Goal: Information Seeking & Learning: Check status

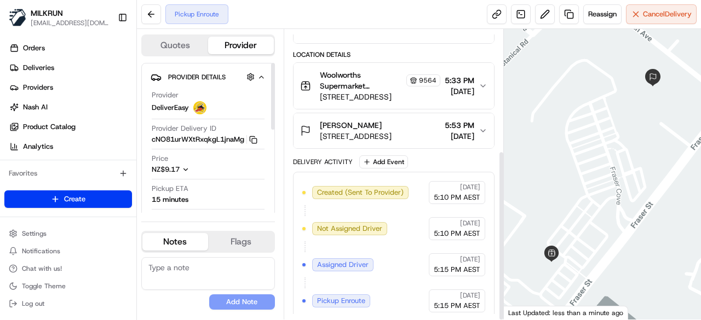
scroll to position [206, 0]
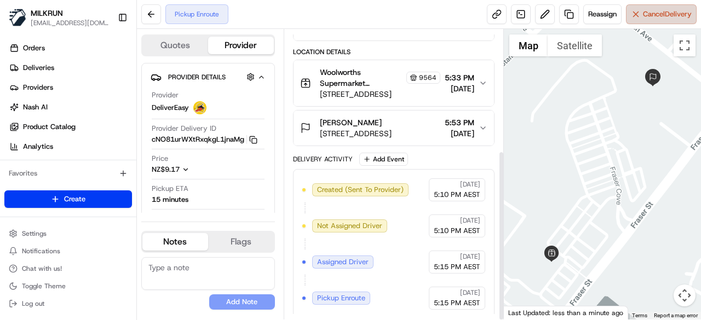
click at [646, 14] on span "Cancel Delivery" at bounding box center [667, 14] width 49 height 10
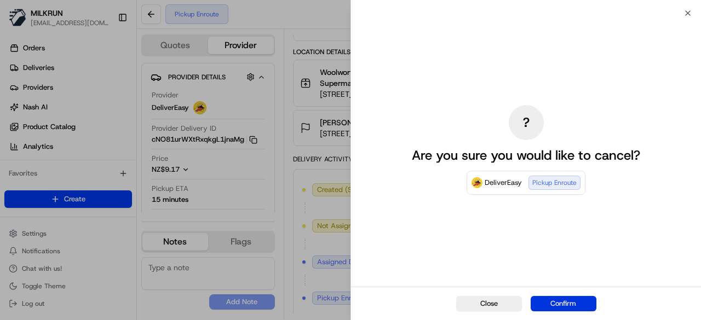
click at [565, 307] on button "Confirm" at bounding box center [564, 303] width 66 height 15
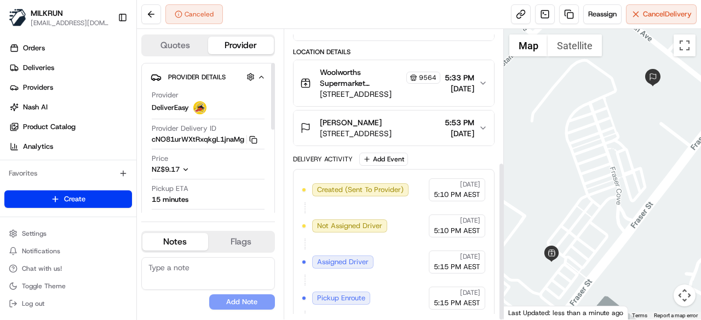
scroll to position [242, 0]
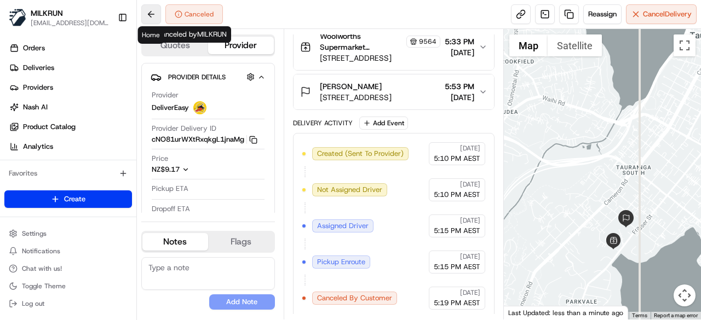
click at [151, 12] on button at bounding box center [151, 14] width 20 height 20
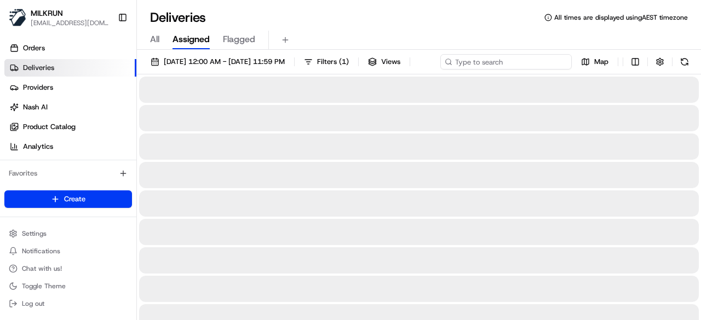
click at [520, 61] on div "20/08/2025 12:00 AM - 20/08/2025 11:59 PM Filters ( 1 ) Views Map" at bounding box center [419, 64] width 564 height 20
paste input "Sarah Brennan"
click at [440, 70] on input "Sarah Brennan" at bounding box center [505, 61] width 131 height 15
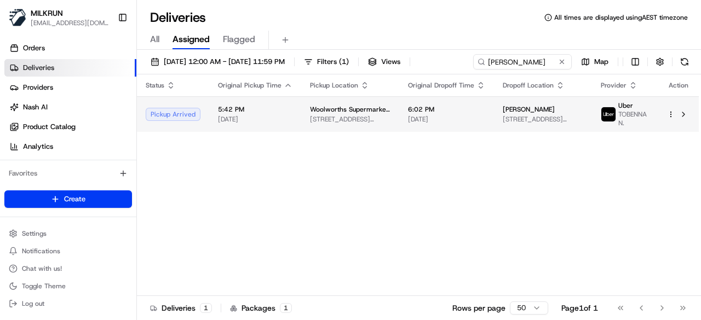
click at [670, 136] on html "MILKRUN kperera1@woolworths.com.au Toggle Sidebar Orders Deliveries Providers N…" at bounding box center [350, 160] width 701 height 320
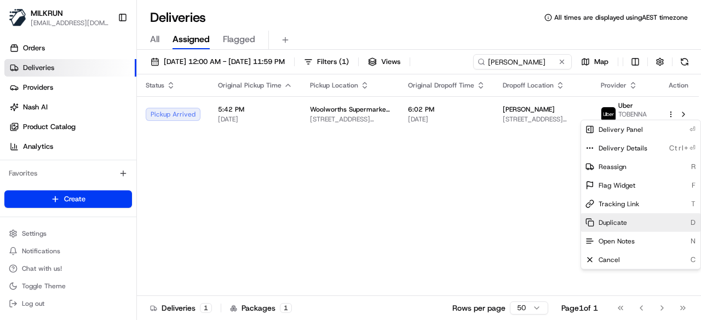
click at [614, 227] on div "Duplicate D" at bounding box center [640, 223] width 119 height 19
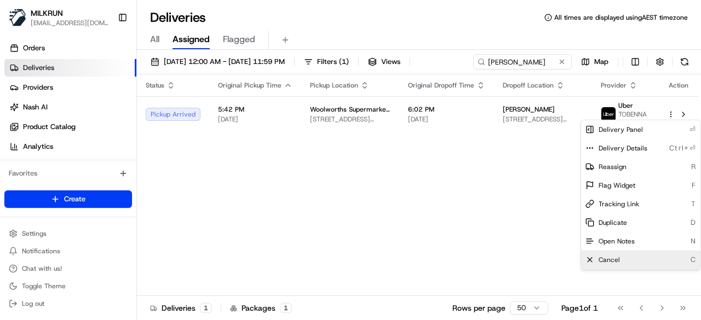
click at [626, 258] on div "Cancel C" at bounding box center [640, 260] width 119 height 19
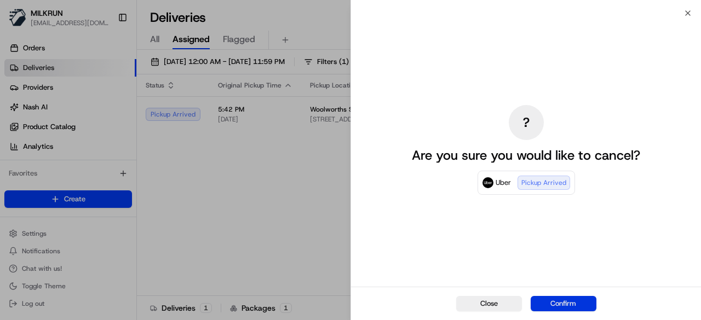
click at [544, 295] on div "Close Confirm" at bounding box center [526, 303] width 350 height 33
click at [561, 307] on button "Confirm" at bounding box center [564, 303] width 66 height 15
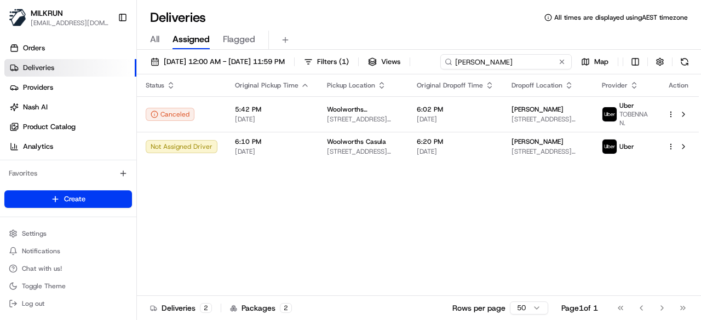
click at [543, 60] on div "20/08/2025 12:00 AM - 20/08/2025 11:59 PM Filters ( 1 ) Views Sarah Brennan Map" at bounding box center [419, 64] width 564 height 20
drag, startPoint x: 448, startPoint y: 67, endPoint x: 406, endPoint y: 65, distance: 41.7
click at [406, 65] on div "20/08/2025 12:00 AM - 20/08/2025 11:59 PM Filters ( 1 ) Views Sarah Brennan Map" at bounding box center [419, 64] width 564 height 20
click at [541, 58] on input "Sarah Brennan" at bounding box center [505, 61] width 131 height 15
drag, startPoint x: 216, startPoint y: 86, endPoint x: 124, endPoint y: 71, distance: 93.2
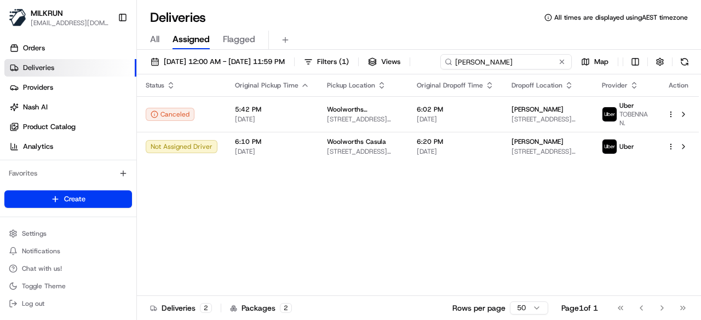
click at [124, 71] on div "MILKRUN kperera1@woolworths.com.au Toggle Sidebar Orders Deliveries Providers N…" at bounding box center [350, 160] width 701 height 320
paste input "Rupal D."
type input "Rupal D."
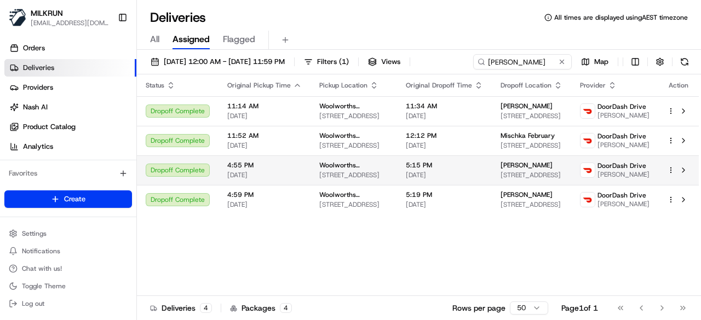
click at [521, 188] on tbody "Dropoff Complete 11:14 AM 20/08/2025 Woolworths Supermarket NZ - Church Corner …" at bounding box center [418, 155] width 562 height 118
click at [516, 170] on div "Jules Lynn 1/8 Cheviot Street, Spreydon, Canterbury 8024, NZ" at bounding box center [532, 170] width 62 height 19
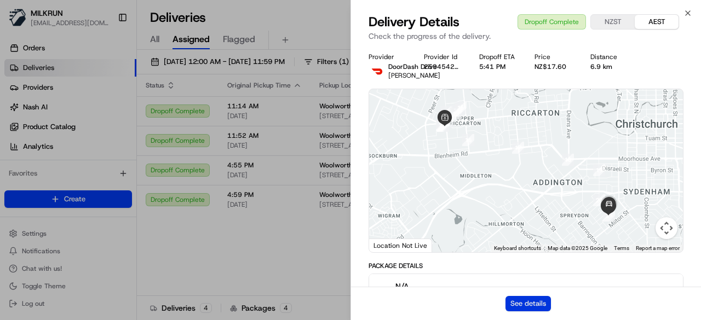
click at [520, 303] on button "See details" at bounding box center [527, 303] width 45 height 15
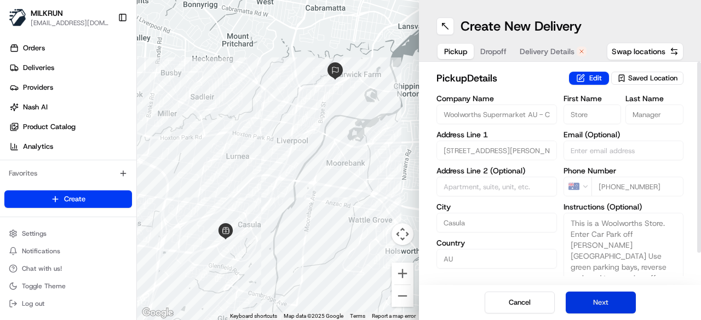
click at [597, 296] on button "Next" at bounding box center [601, 303] width 70 height 22
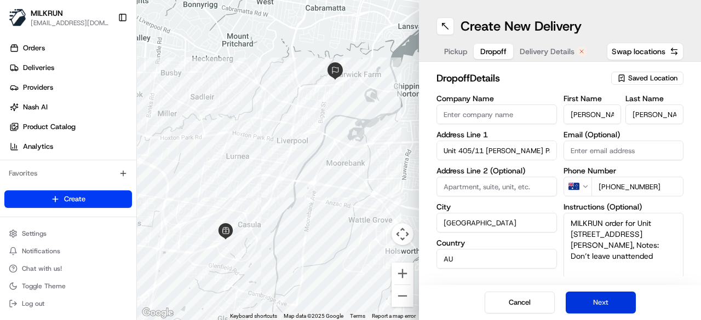
click at [599, 301] on button "Next" at bounding box center [601, 303] width 70 height 22
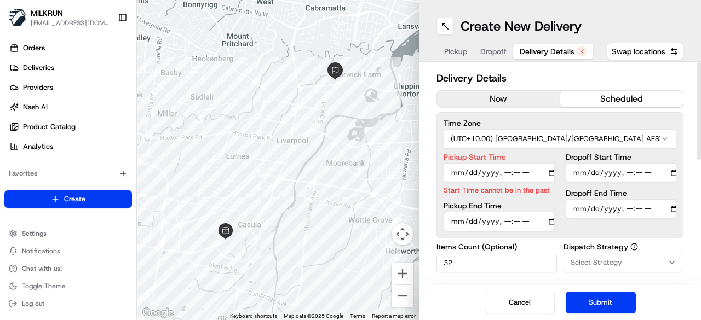
click at [490, 171] on input "Pickup Start Time" at bounding box center [499, 173] width 111 height 20
click at [541, 175] on input "Pickup Start Time" at bounding box center [499, 173] width 111 height 20
click at [552, 172] on input "Pickup Start Time" at bounding box center [499, 173] width 111 height 20
click at [556, 198] on div "Pickup Start Time Start Time cannot be in the past Pickup End Time Dropoff Star…" at bounding box center [560, 192] width 233 height 78
click at [506, 170] on input "Pickup Start Time" at bounding box center [499, 173] width 111 height 20
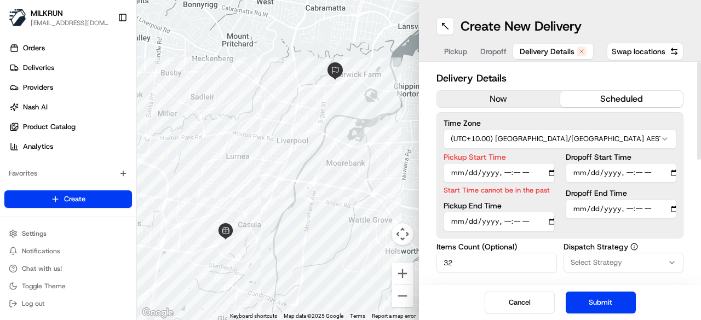
type input "2025-08-20T18:10"
click at [634, 210] on input "Dropoff End Time" at bounding box center [621, 209] width 111 height 20
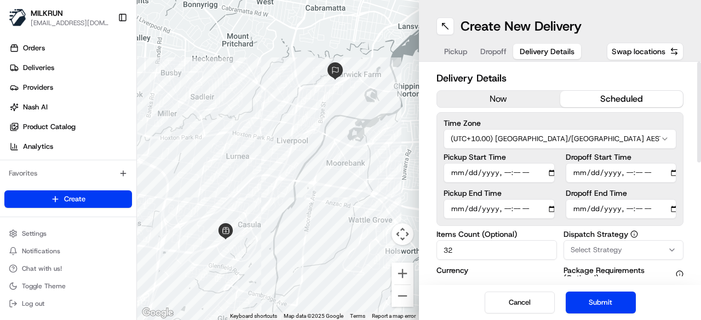
click at [627, 210] on input "Dropoff End Time" at bounding box center [621, 209] width 111 height 20
click at [637, 206] on input "Dropoff End Time" at bounding box center [621, 209] width 111 height 20
type input "2025-08-20T18:20"
click at [610, 299] on button "Submit" at bounding box center [601, 303] width 70 height 22
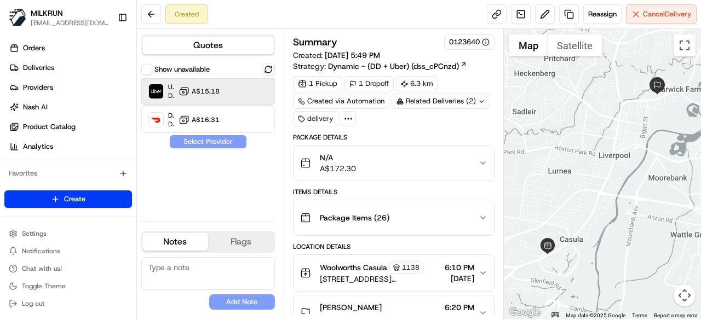
click at [251, 96] on div at bounding box center [250, 91] width 13 height 13
click at [227, 137] on button "Assign Provider" at bounding box center [208, 141] width 78 height 13
click at [499, 18] on link at bounding box center [497, 14] width 20 height 20
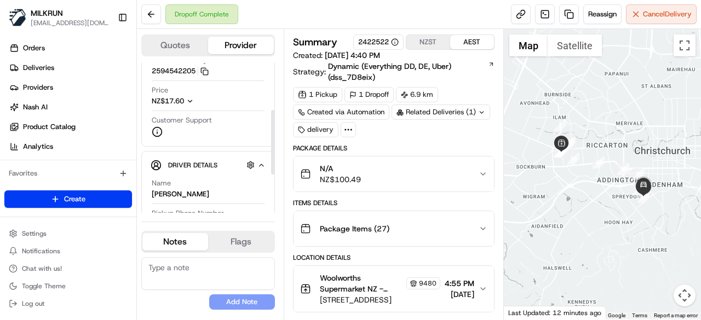
scroll to position [110, 0]
drag, startPoint x: 185, startPoint y: 189, endPoint x: 150, endPoint y: 197, distance: 36.0
click at [151, 197] on div "Name Rupal D. Pickup Phone Number +64 7 808 5059 Dropoff Phone Number +64 9 887…" at bounding box center [208, 235] width 115 height 124
drag, startPoint x: 150, startPoint y: 193, endPoint x: 181, endPoint y: 192, distance: 30.7
click at [181, 192] on div "Driver Details Hidden ( 10 ) Name Rupal D. Pickup Phone Number +64 7 808 5059 D…" at bounding box center [208, 226] width 134 height 152
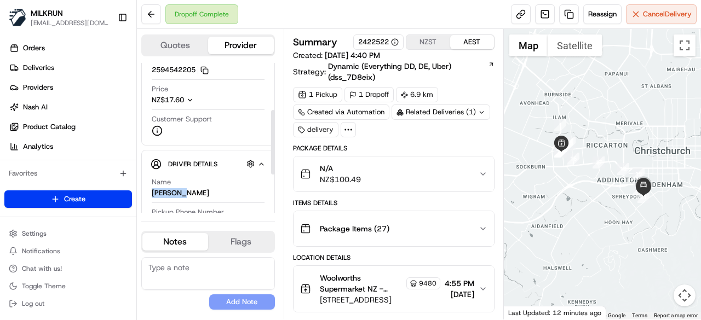
copy div "Rupal D."
click at [142, 16] on button at bounding box center [151, 14] width 20 height 20
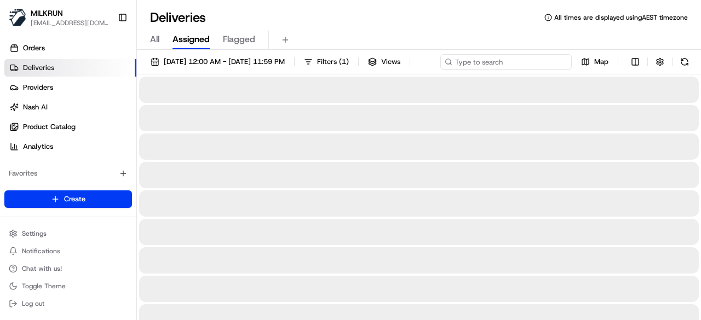
click at [486, 62] on input at bounding box center [505, 61] width 131 height 15
paste input "Noor Mansour"
click at [440, 70] on input "Noor Mansour" at bounding box center [505, 61] width 131 height 15
type input "Noor Mansour"
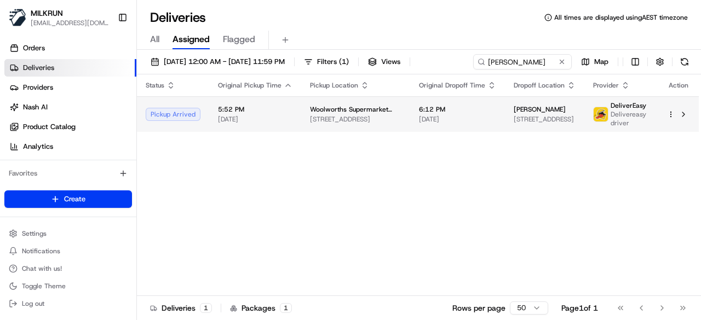
click at [672, 121] on div at bounding box center [678, 114] width 23 height 13
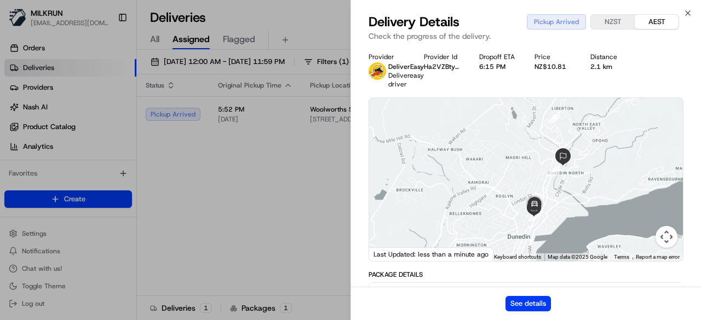
scroll to position [55, 0]
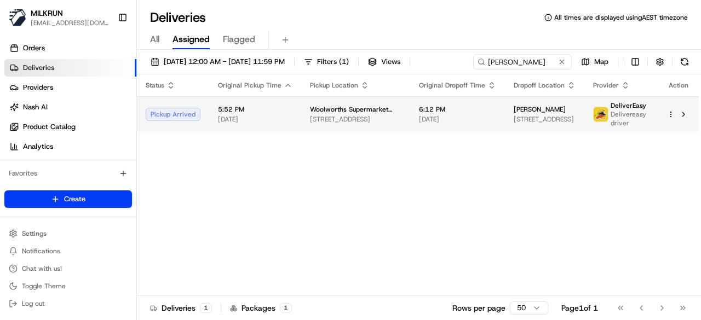
click at [666, 114] on td at bounding box center [678, 114] width 41 height 36
click at [668, 113] on html "MILKRUN kperera1@woolworths.com.au Toggle Sidebar Orders Deliveries Providers N…" at bounding box center [350, 160] width 701 height 320
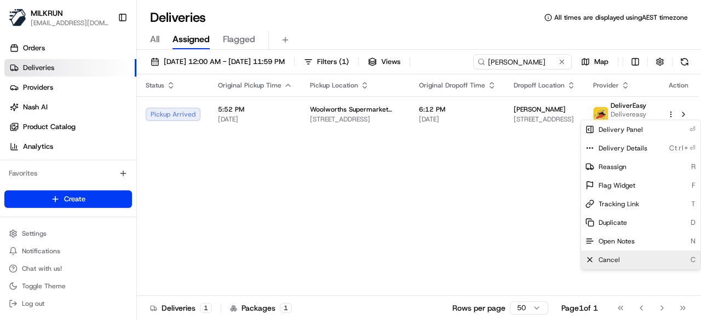
click at [614, 256] on span "Cancel" at bounding box center [609, 260] width 21 height 9
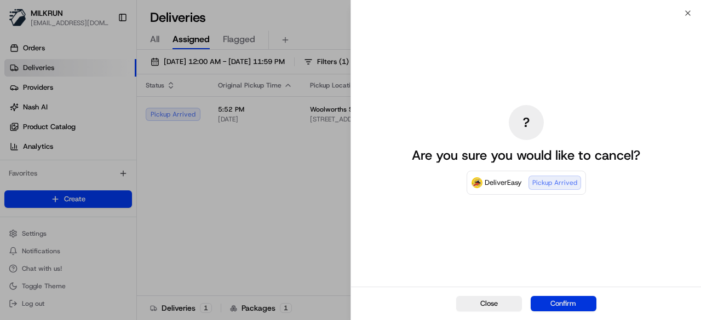
click at [558, 299] on button "Confirm" at bounding box center [564, 303] width 66 height 15
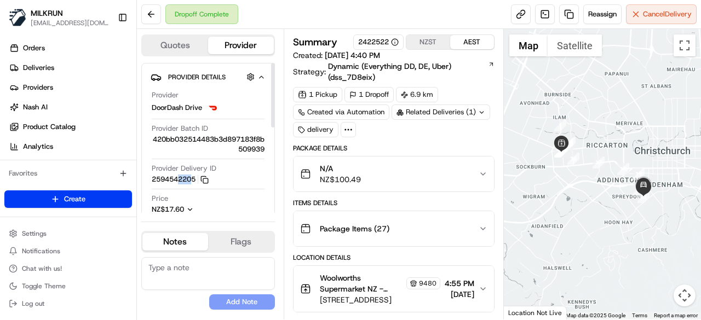
drag, startPoint x: 195, startPoint y: 181, endPoint x: 177, endPoint y: 181, distance: 18.1
click at [177, 181] on button "2594542205 Copy e3702ba4-2be9-4c36-a655-a4a54a6be5c7_2594542205" at bounding box center [180, 180] width 57 height 10
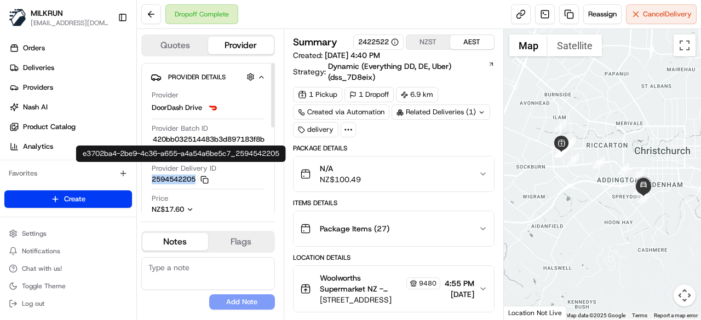
drag, startPoint x: 151, startPoint y: 180, endPoint x: 197, endPoint y: 179, distance: 46.6
click at [197, 179] on div "Provider DoorDash Drive Provider Batch ID 420bb032514483b3d897183f8b509939 Prov…" at bounding box center [208, 168] width 115 height 164
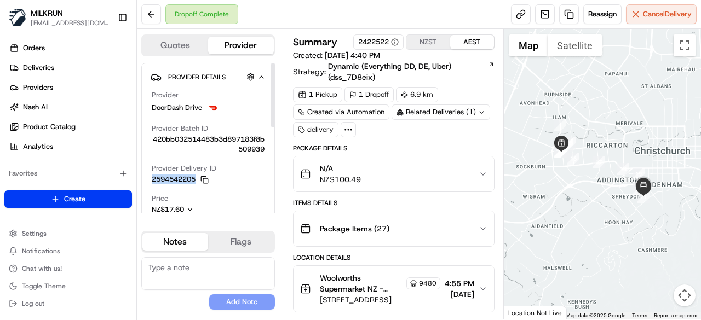
copy button "2594542205"
click at [479, 170] on icon "button" at bounding box center [483, 174] width 9 height 9
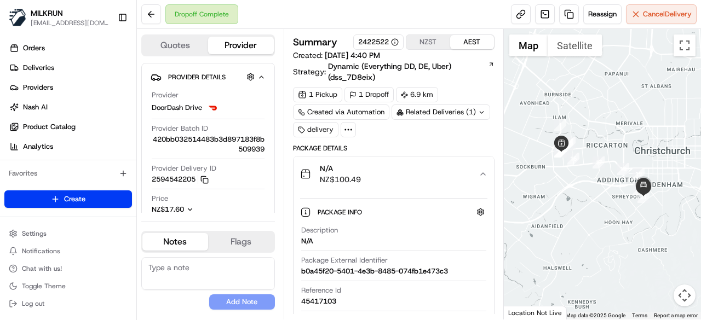
click at [479, 170] on icon "button" at bounding box center [483, 174] width 9 height 9
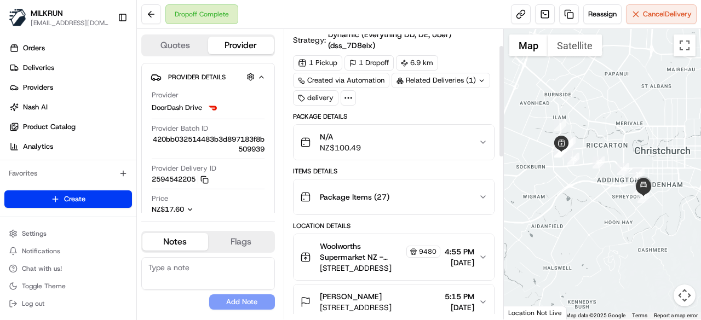
scroll to position [110, 0]
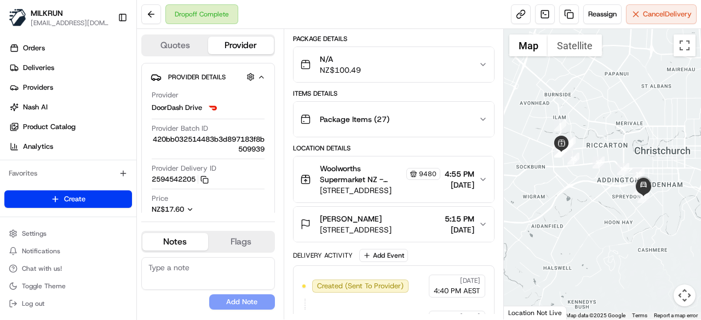
click at [457, 192] on div "Woolworths Supermarket NZ - Church Corner Store Manager 9480 1 Hansons Ln, Chri…" at bounding box center [389, 179] width 179 height 33
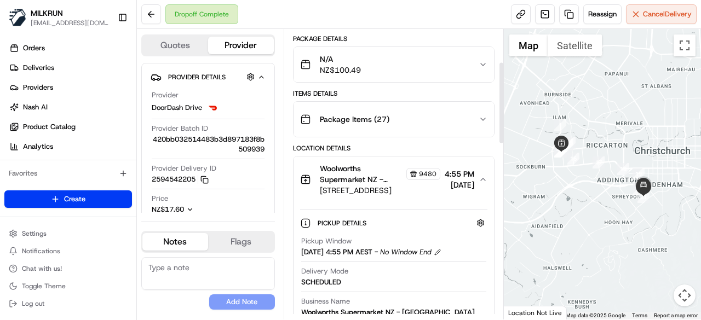
scroll to position [164, 0]
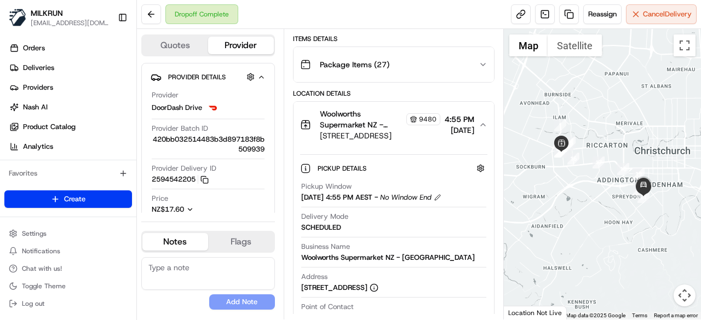
click at [490, 129] on button "Woolworths Supermarket NZ - Church Corner Store Manager 9480 1 Hansons Ln, Chri…" at bounding box center [394, 125] width 200 height 46
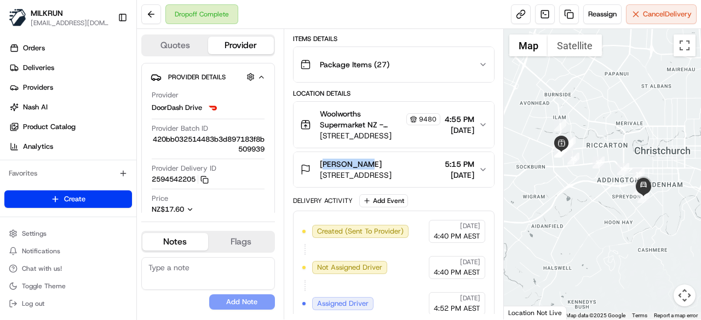
drag, startPoint x: 364, startPoint y: 163, endPoint x: 320, endPoint y: 160, distance: 43.9
click at [320, 160] on div "[PERSON_NAME]" at bounding box center [356, 164] width 72 height 11
copy span "Jules Lynn"
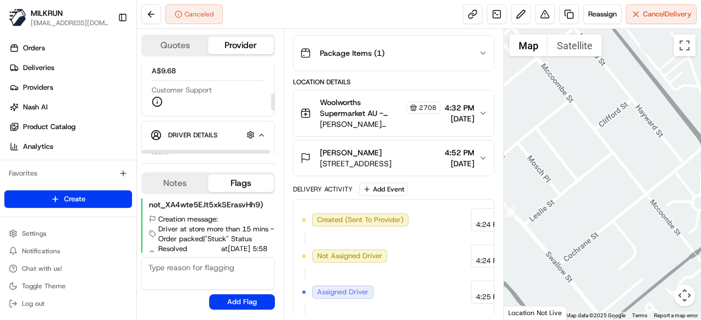
scroll to position [164, 0]
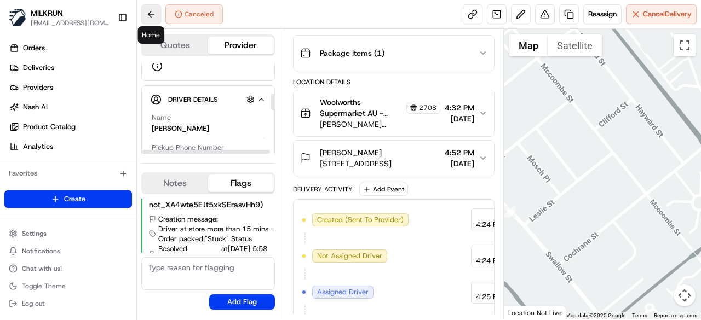
click at [143, 14] on button at bounding box center [151, 14] width 20 height 20
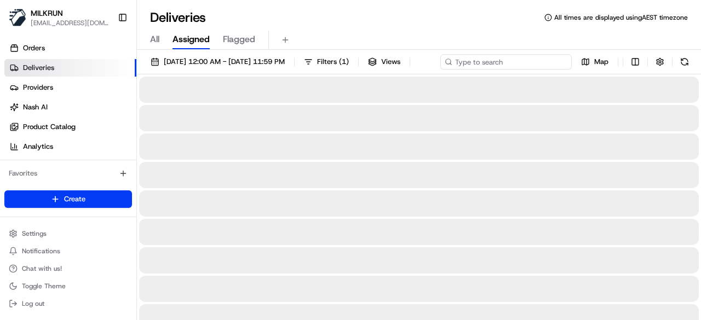
click at [550, 61] on input at bounding box center [505, 61] width 131 height 15
paste input "[PERSON_NAME]"
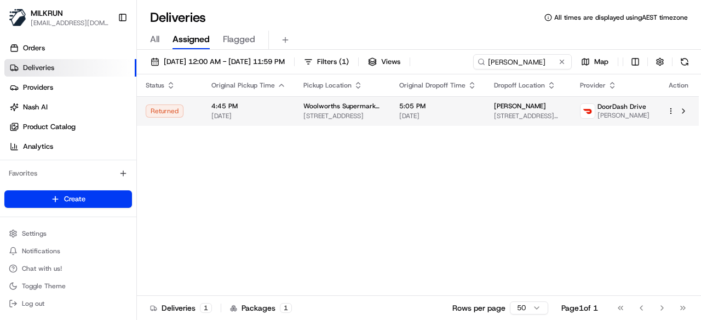
click at [536, 111] on span "[PERSON_NAME]" at bounding box center [520, 106] width 52 height 9
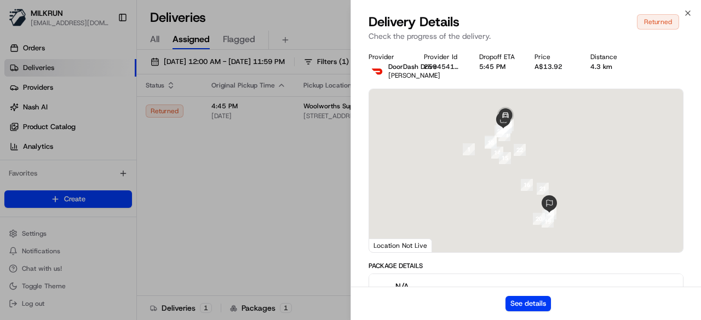
click at [514, 294] on div "See details" at bounding box center [526, 303] width 350 height 33
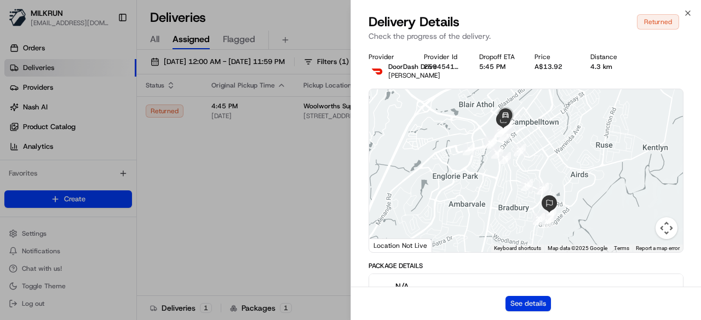
click at [528, 305] on button "See details" at bounding box center [527, 303] width 45 height 15
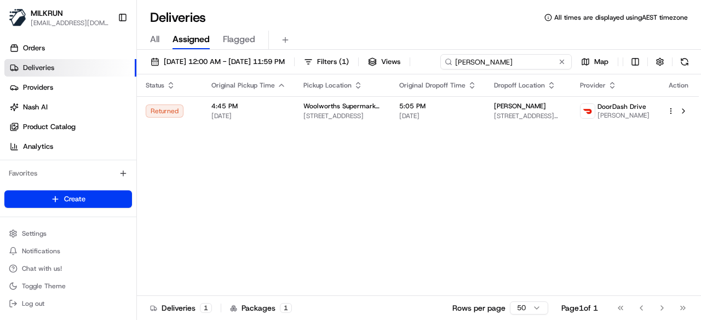
click at [544, 61] on div "20/08/2025 12:00 AM - 20/08/2025 11:59 PM Filters ( 1 ) Views clarissa mckenzie…" at bounding box center [419, 64] width 564 height 20
drag, startPoint x: 548, startPoint y: 63, endPoint x: 398, endPoint y: 54, distance: 150.3
click at [398, 54] on div "20/08/2025 12:00 AM - 20/08/2025 11:59 PM Filters ( 1 ) Views clarissa mckenzie…" at bounding box center [419, 64] width 564 height 20
drag, startPoint x: 551, startPoint y: 62, endPoint x: 436, endPoint y: 53, distance: 115.3
click at [436, 53] on div "20/08/2025 12:00 AM - 20/08/2025 11:59 PM Filters ( 1 ) Views clarissa mckenzie…" at bounding box center [419, 186] width 564 height 273
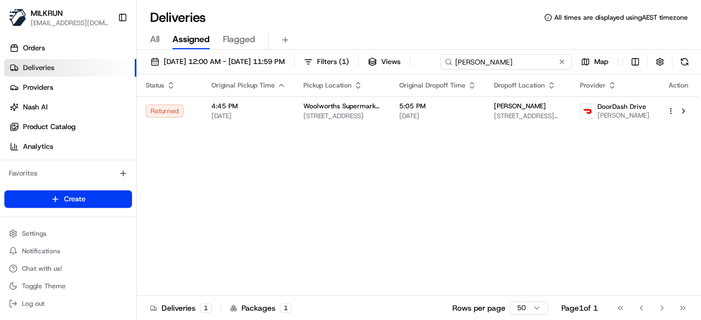
drag, startPoint x: 244, startPoint y: 79, endPoint x: 79, endPoint y: 66, distance: 165.4
click at [80, 66] on div "MILKRUN kperera1@woolworths.com.au Toggle Sidebar Orders Deliveries Providers N…" at bounding box center [350, 160] width 701 height 320
paste input "[PERSON_NAME]"
type input "[PERSON_NAME]"
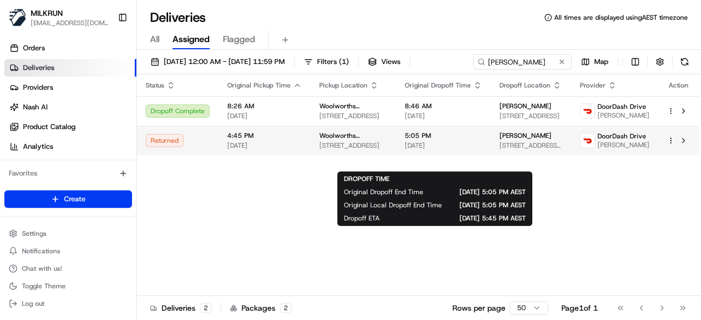
click at [448, 150] on span "[DATE]" at bounding box center [443, 145] width 77 height 9
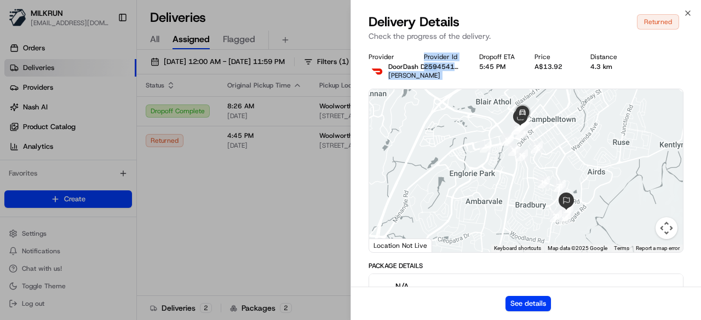
drag, startPoint x: 466, startPoint y: 64, endPoint x: 422, endPoint y: 70, distance: 44.2
click at [422, 70] on div "Provider DoorDash Drive Hamza M. Provider Id 2594541222 Dropoff ETA 5:45 PM Pri…" at bounding box center [526, 66] width 315 height 27
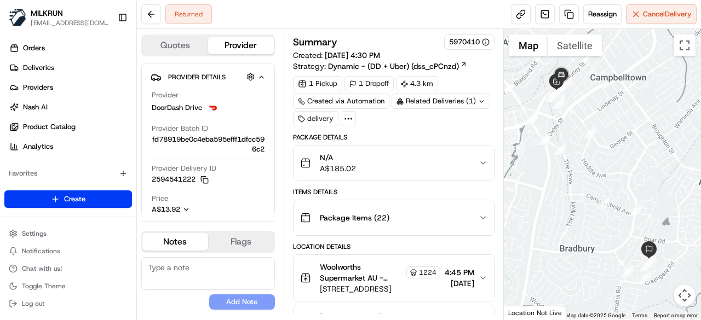
click at [351, 122] on icon at bounding box center [348, 119] width 10 height 10
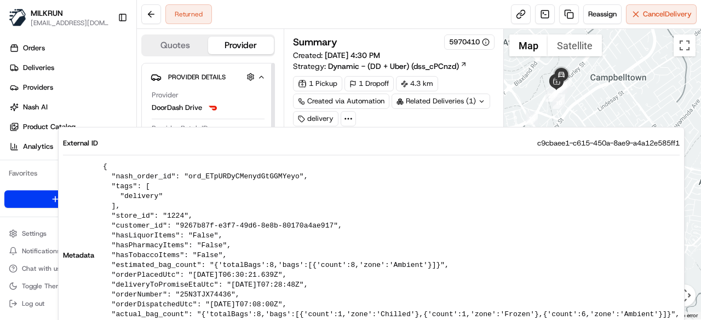
click at [336, 20] on div "Returned Reassign Cancel Delivery" at bounding box center [419, 14] width 564 height 29
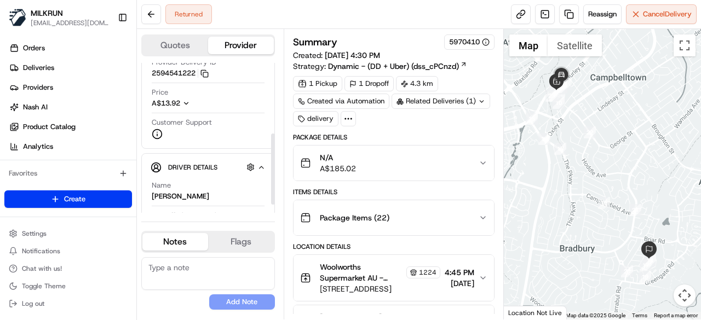
scroll to position [164, 0]
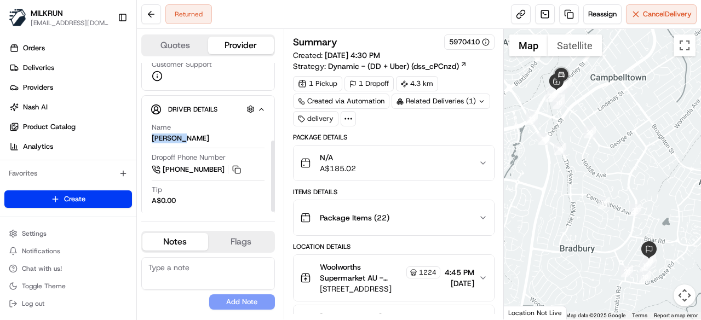
drag, startPoint x: 198, startPoint y: 139, endPoint x: 150, endPoint y: 137, distance: 47.7
click at [150, 137] on div "Driver Details Hidden ( 10 ) Name [PERSON_NAME] Dropoff Phone Number [PHONE_NUM…" at bounding box center [208, 155] width 134 height 120
copy div "[PERSON_NAME]"
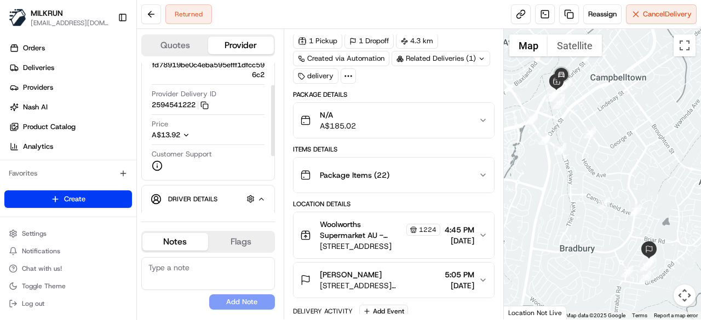
scroll to position [0, 0]
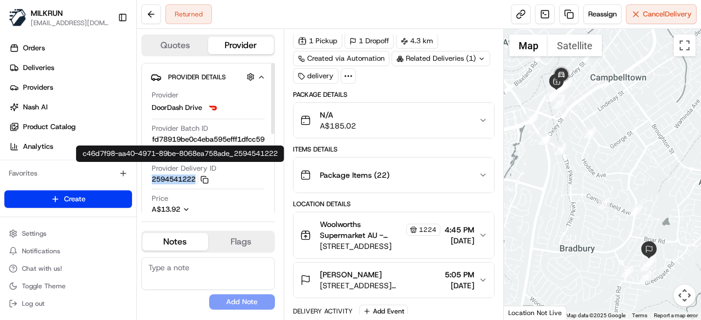
drag, startPoint x: 148, startPoint y: 178, endPoint x: 198, endPoint y: 175, distance: 49.9
click at [198, 175] on div "Provider Details Hidden ( 3 ) Provider DoorDash Drive Provider Batch ID fd78919…" at bounding box center [208, 159] width 134 height 192
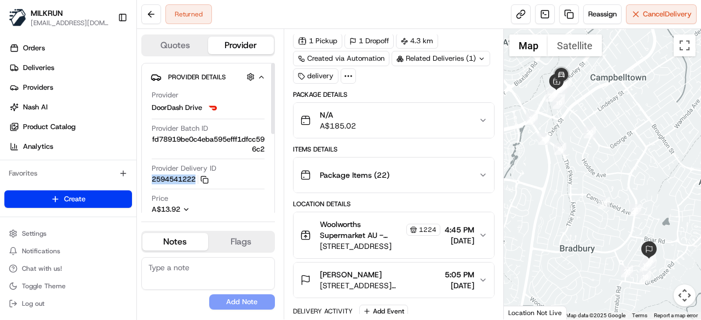
copy button "2594541222"
